Goal: Task Accomplishment & Management: Use online tool/utility

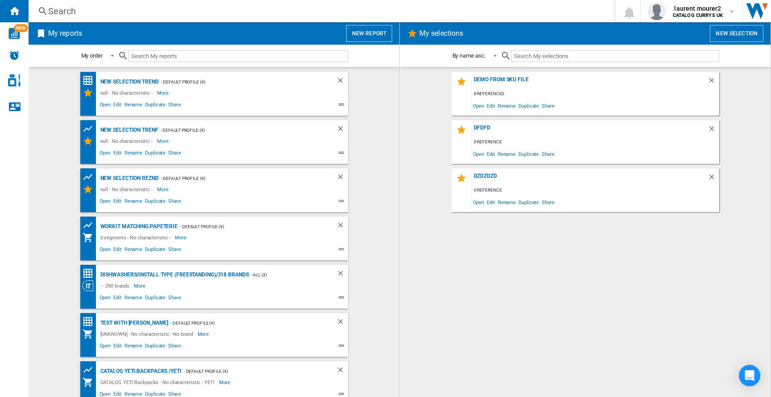
click at [378, 31] on button "New report" at bounding box center [369, 33] width 46 height 17
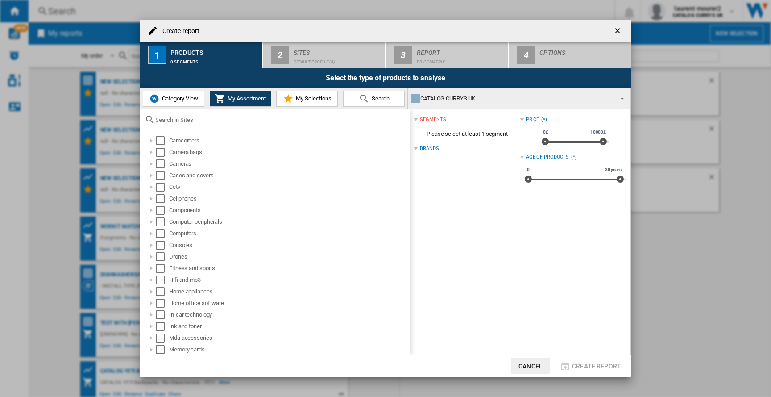
click at [177, 104] on button "Category View" at bounding box center [174, 99] width 62 height 16
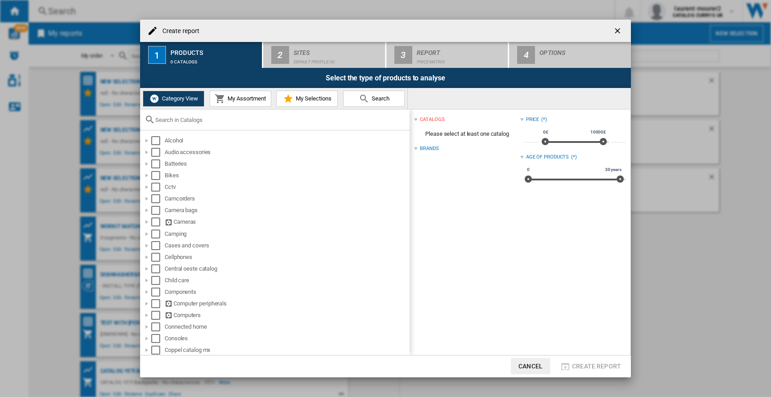
click at [231, 103] on button "My Assortment" at bounding box center [241, 99] width 62 height 16
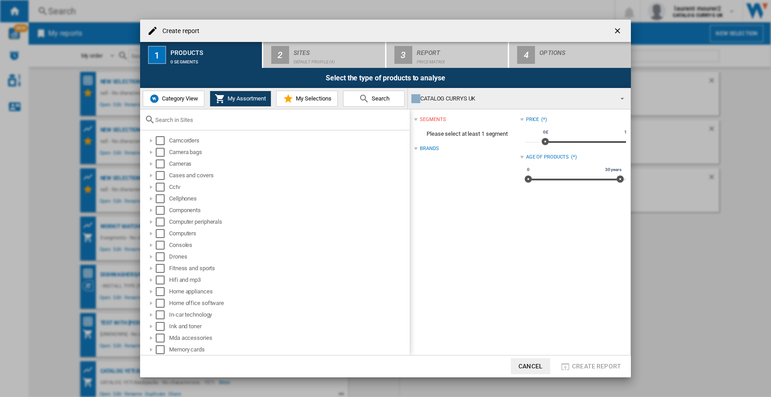
click at [186, 99] on span "Category View" at bounding box center [179, 98] width 38 height 7
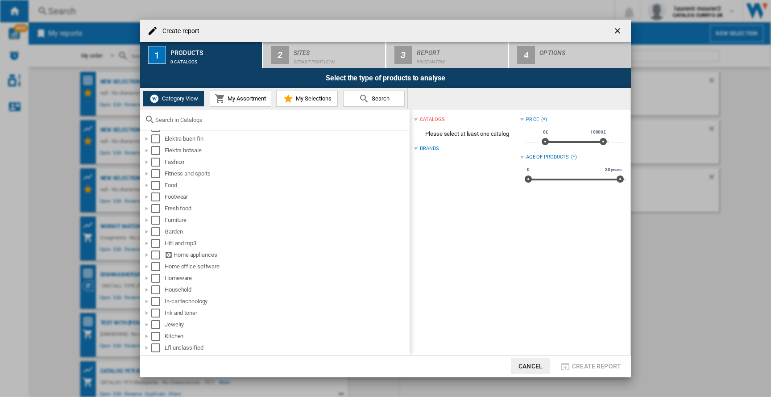
scroll to position [296, 0]
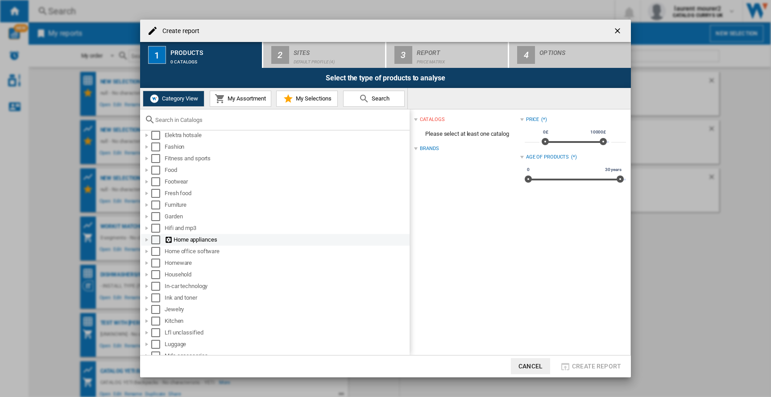
click at [150, 238] on div at bounding box center [146, 239] width 9 height 9
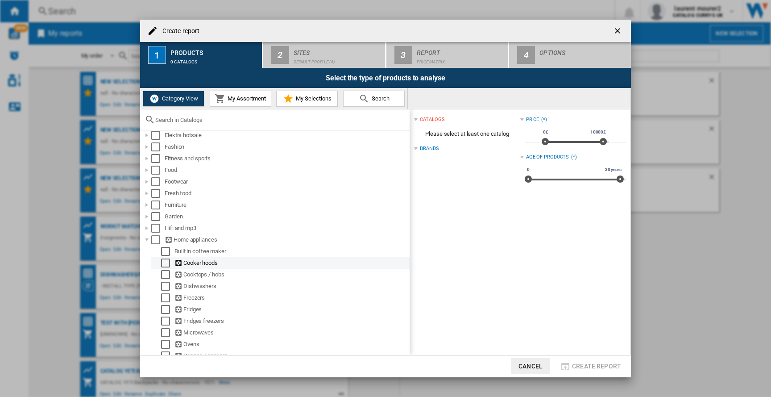
click at [164, 263] on div "Select" at bounding box center [165, 262] width 9 height 9
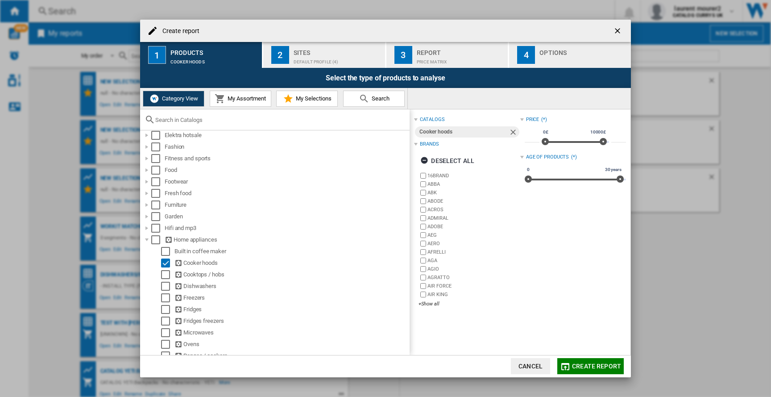
click at [588, 361] on button "Create report" at bounding box center [590, 366] width 66 height 16
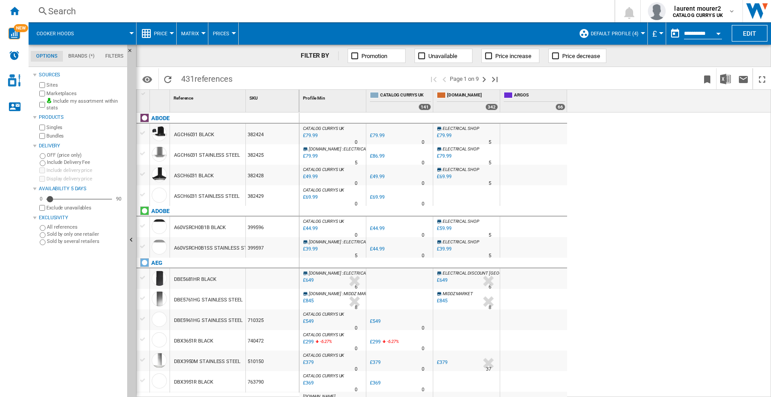
click at [158, 34] on span "Price" at bounding box center [160, 34] width 13 height 6
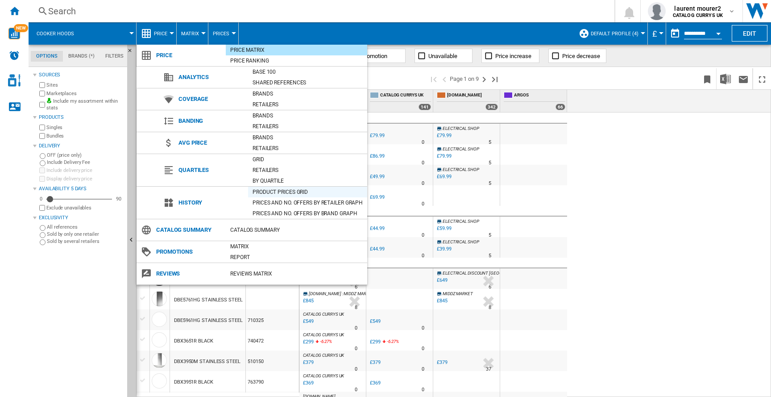
click at [275, 194] on div "Product prices grid" at bounding box center [307, 191] width 119 height 9
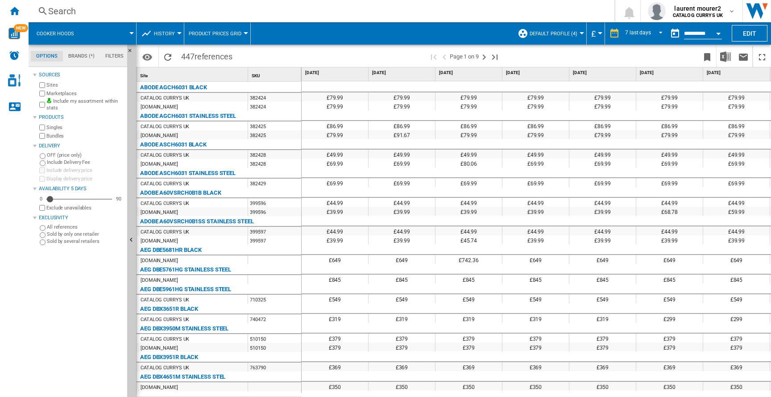
scroll to position [0, 70]
